Goal: Transaction & Acquisition: Book appointment/travel/reservation

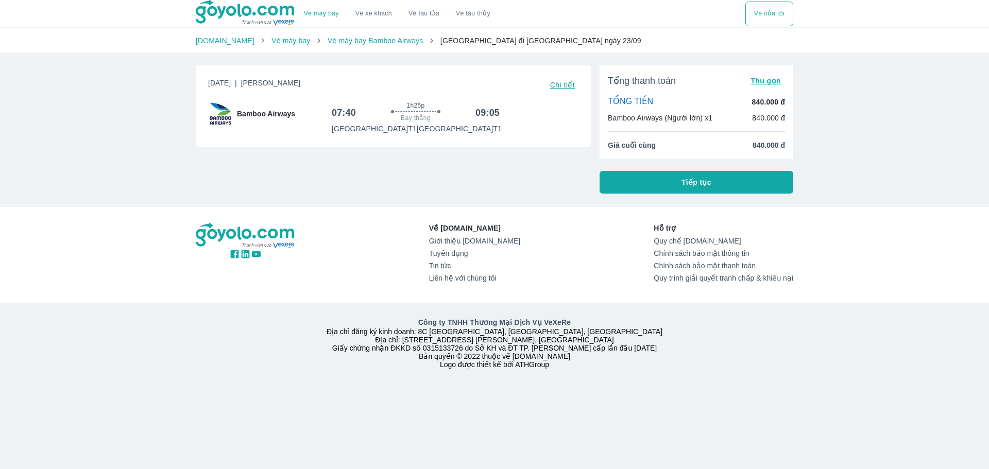
click at [698, 187] on span "Tiếp tục" at bounding box center [696, 182] width 30 height 10
click at [682, 192] on button "Tiếp tục" at bounding box center [696, 182] width 194 height 23
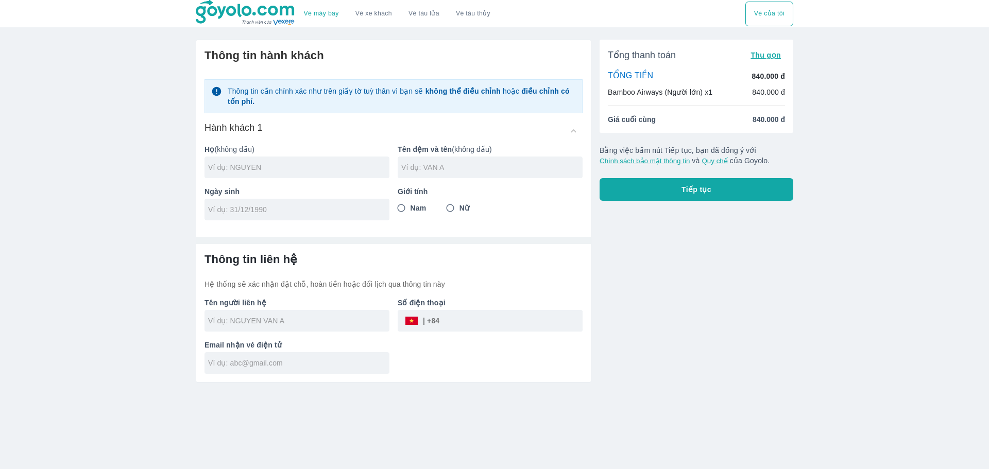
click at [237, 176] on div at bounding box center [296, 168] width 185 height 22
type input "[PERSON_NAME]"
type input "J"
type input "HUU TRA"
type input "[DATE]"
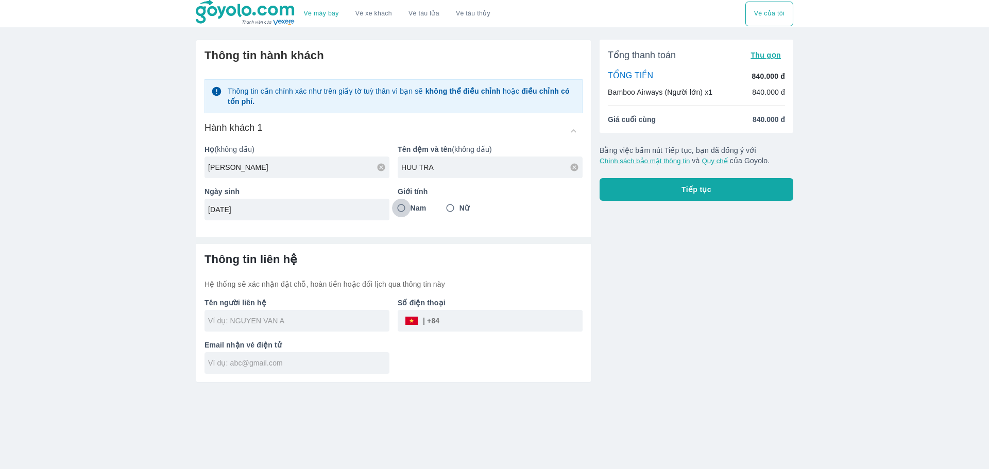
click at [404, 207] on input "Nam" at bounding box center [401, 208] width 19 height 19
radio input "true"
click at [283, 324] on input "text" at bounding box center [298, 321] width 181 height 10
type input "[PERSON_NAME]"
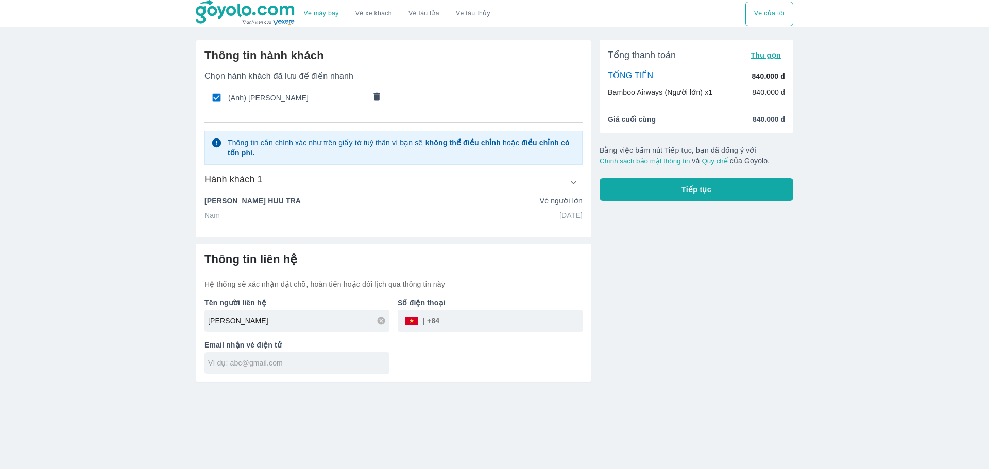
click at [466, 324] on input "tel" at bounding box center [510, 320] width 143 height 25
type input "376007178"
type input "[EMAIL_ADDRESS][DOMAIN_NAME]"
click at [730, 183] on button "Tiếp tục" at bounding box center [696, 189] width 194 height 23
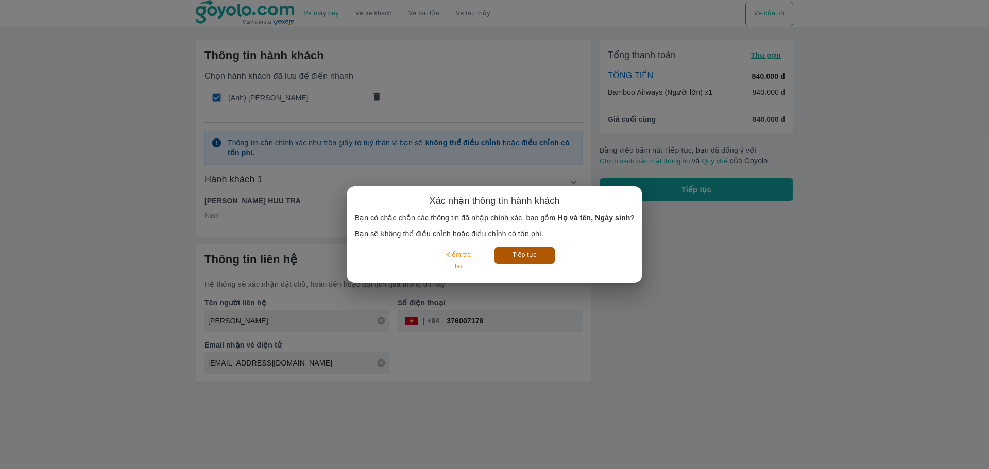
click at [525, 261] on button "Tiếp tục" at bounding box center [524, 255] width 60 height 16
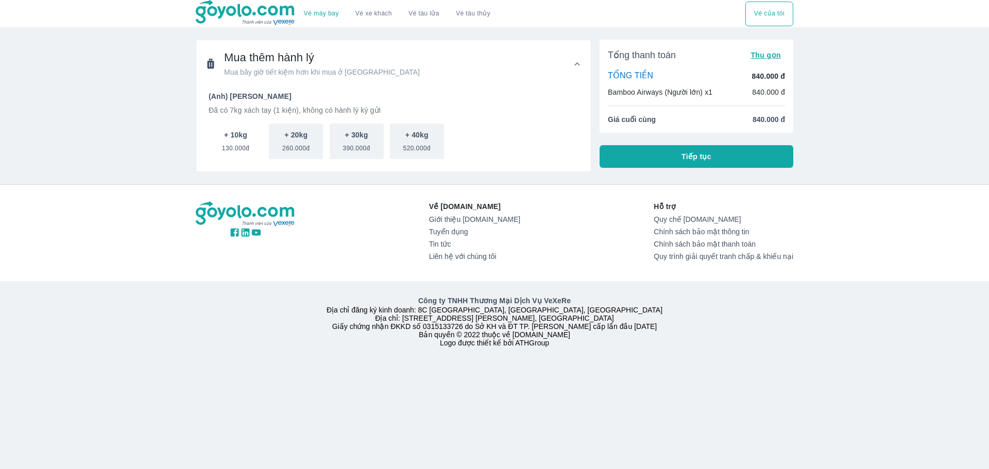
click at [232, 144] on span "130.000đ" at bounding box center [235, 146] width 27 height 12
